Goal: Task Accomplishment & Management: Use online tool/utility

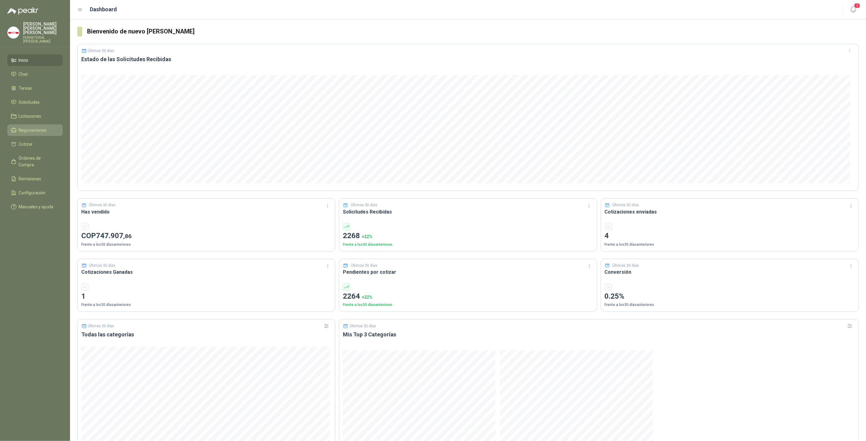
click at [33, 128] on span "Negociaciones" at bounding box center [33, 130] width 28 height 7
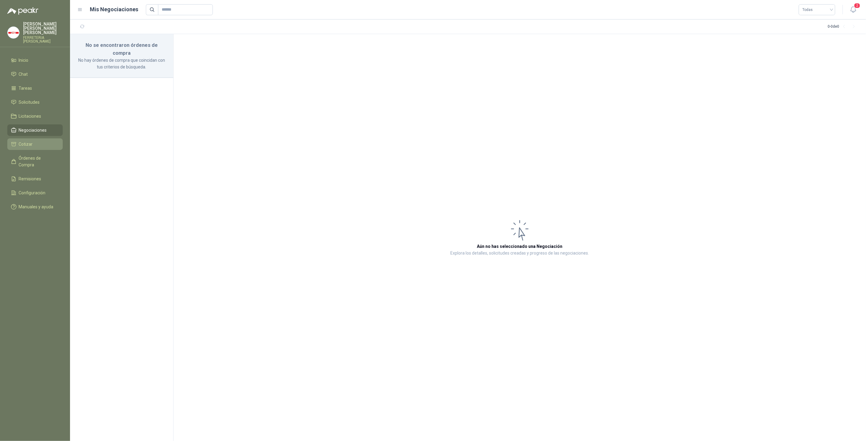
click at [28, 142] on span "Cotizar" at bounding box center [26, 144] width 14 height 7
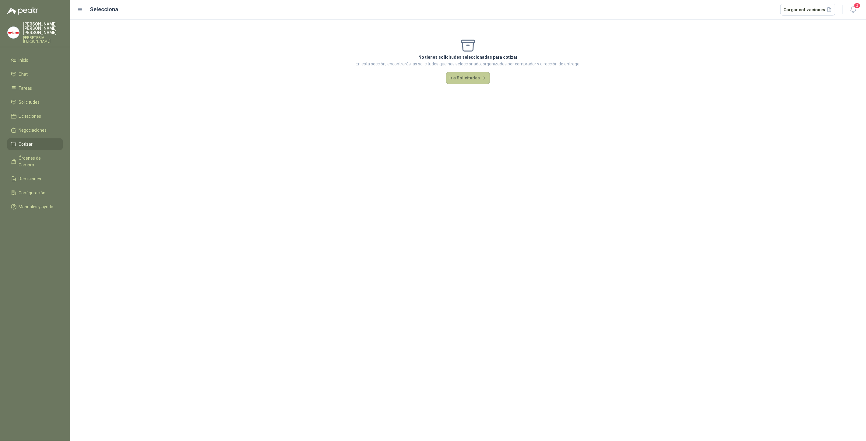
click at [471, 79] on button "Ir a Solicitudes" at bounding box center [468, 78] width 44 height 12
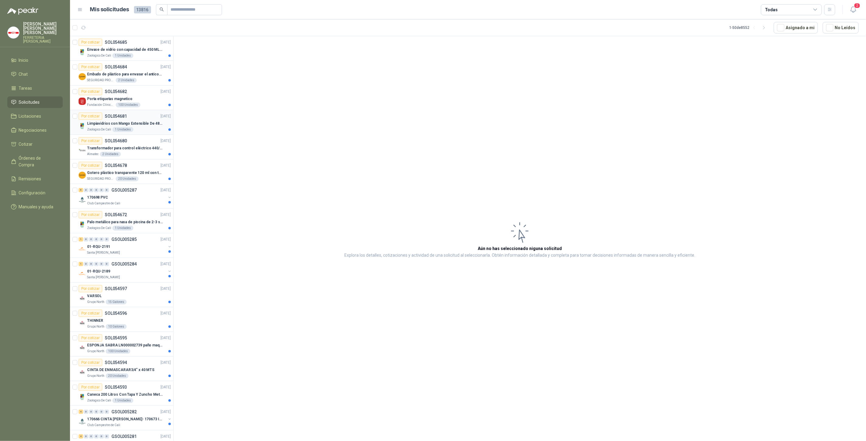
click at [144, 122] on p "Limpiavidrios con Mango Extensible De 48 a 78 cm" at bounding box center [125, 124] width 76 height 6
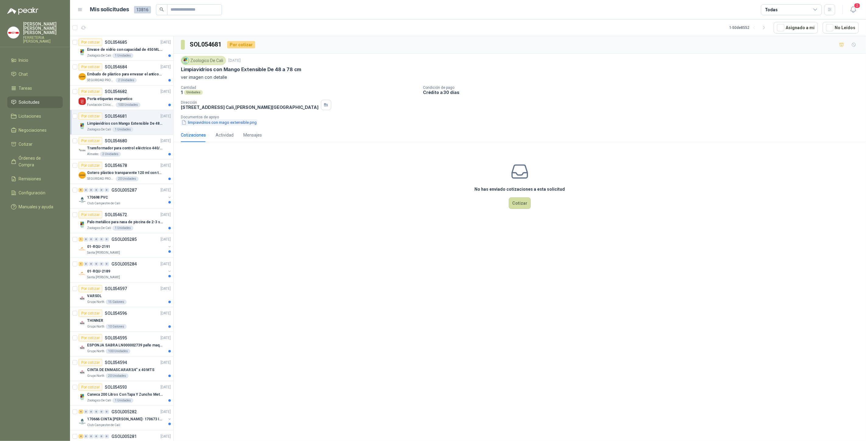
click at [205, 120] on button "limpiavidrios con mago extensible.png" at bounding box center [219, 122] width 76 height 6
drag, startPoint x: 181, startPoint y: 68, endPoint x: 304, endPoint y: 71, distance: 123.0
click at [304, 71] on div "Limpiavidrios con Mango Extensible De 48 a 78 cm" at bounding box center [520, 69] width 678 height 6
copy p "Limpiavidrios con Mango Extensible De 48 a 78 cm"
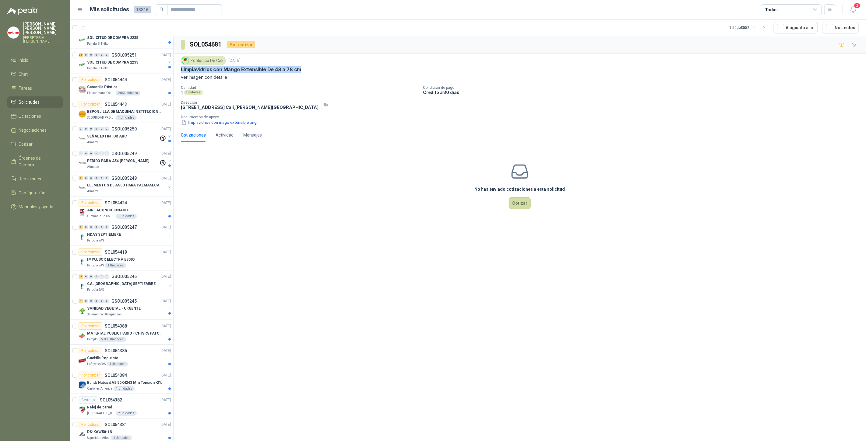
scroll to position [834, 0]
